Goal: Task Accomplishment & Management: Use online tool/utility

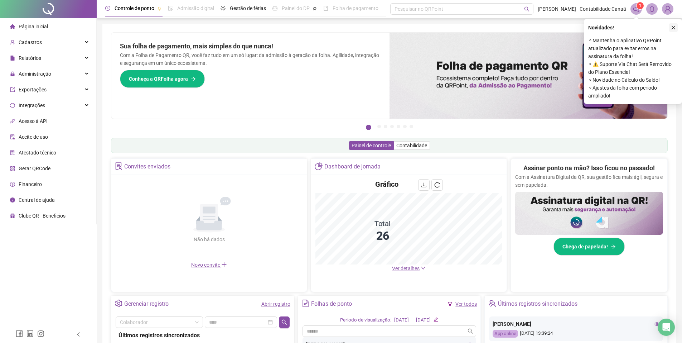
click at [674, 28] on icon "close" at bounding box center [673, 27] width 5 height 5
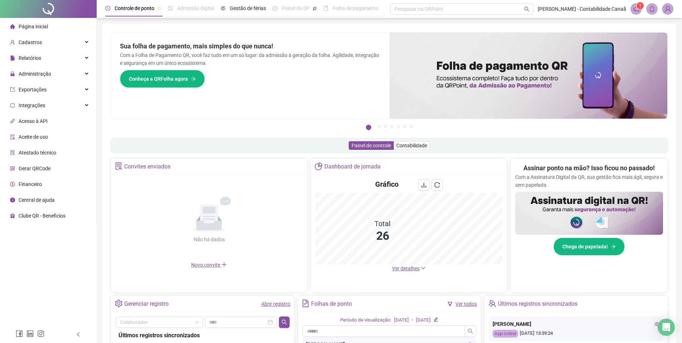
scroll to position [72, 0]
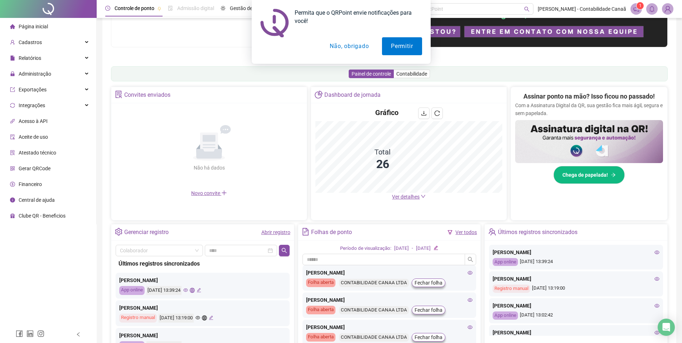
click at [342, 48] on button "Não, obrigado" at bounding box center [349, 46] width 57 height 18
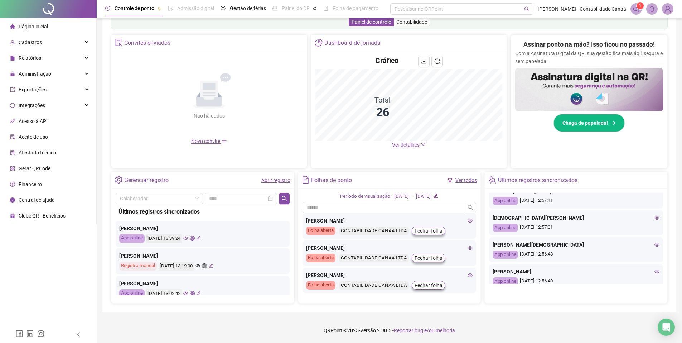
scroll to position [310, 0]
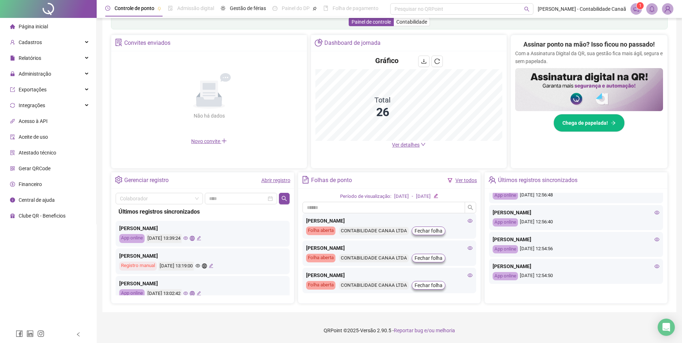
click at [415, 144] on span "Ver detalhes" at bounding box center [406, 145] width 28 height 6
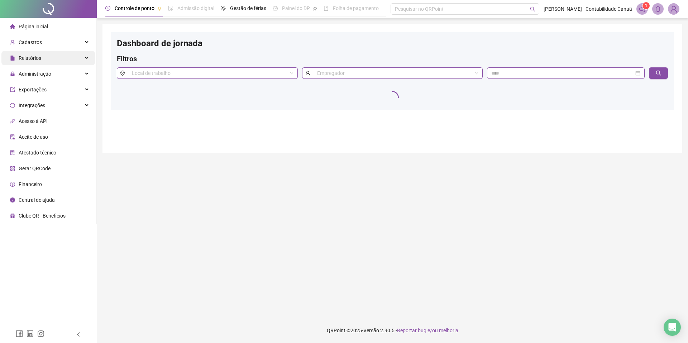
click at [34, 56] on span "Relatórios" at bounding box center [30, 58] width 23 height 6
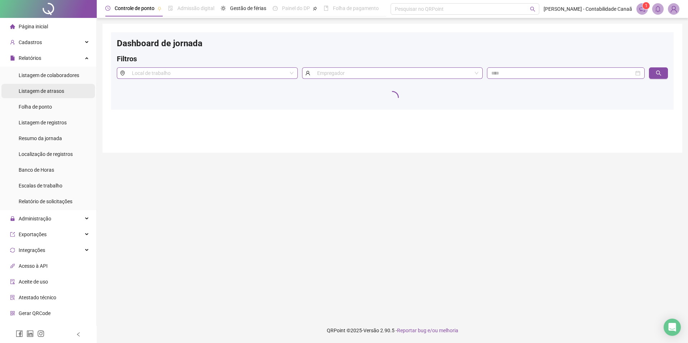
click at [47, 93] on span "Listagem de atrasos" at bounding box center [41, 91] width 45 height 6
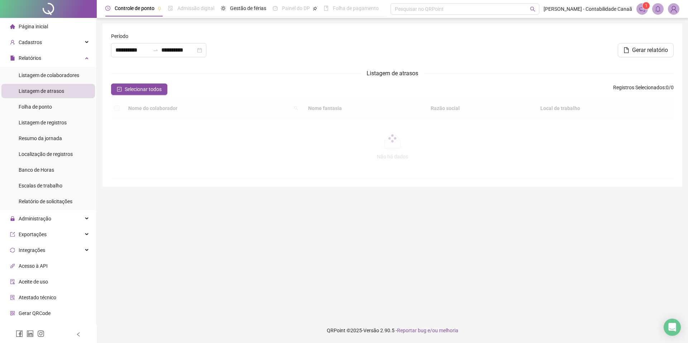
type input "**********"
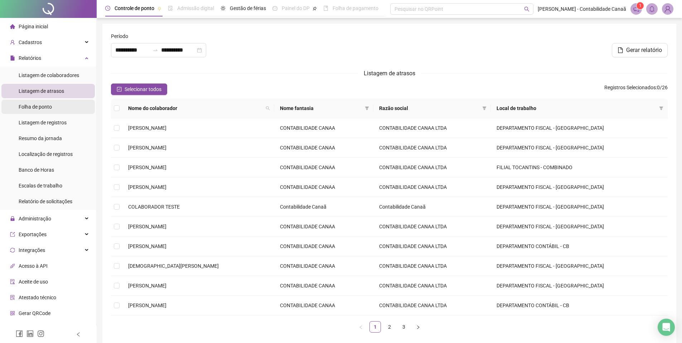
click at [38, 107] on span "Folha de ponto" at bounding box center [35, 107] width 33 height 6
